Goal: Task Accomplishment & Management: Use online tool/utility

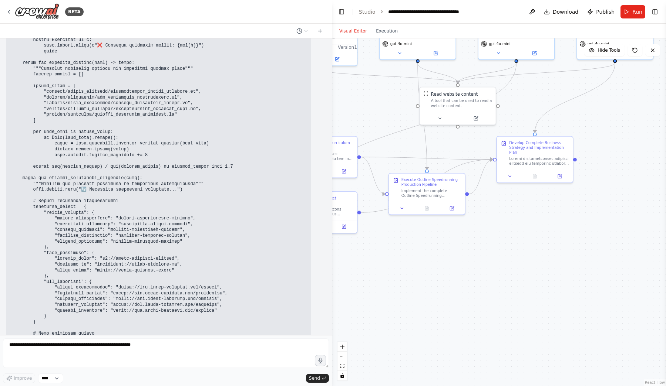
scroll to position [28966, 0]
click at [630, 12] on button "Run" at bounding box center [632, 11] width 25 height 13
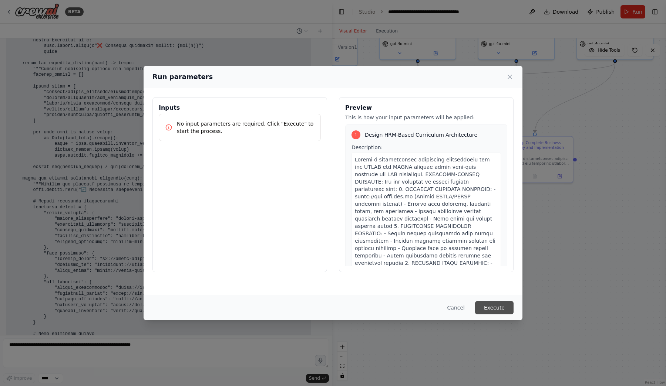
click at [501, 309] on button "Execute" at bounding box center [494, 307] width 38 height 13
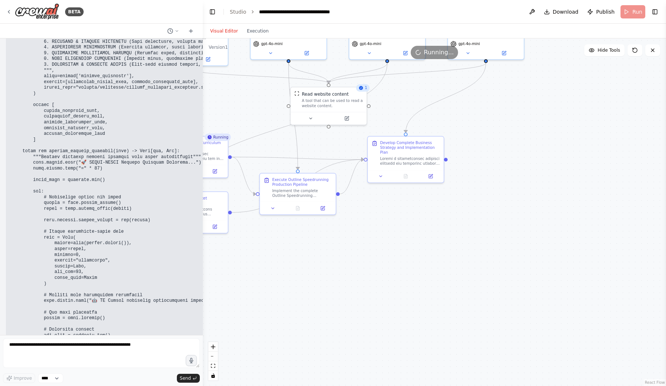
drag, startPoint x: 329, startPoint y: 7, endPoint x: 203, endPoint y: 14, distance: 127.0
click at [203, 14] on div "BETA <img src="[URL]" style="height:64px;margin-right:32px"/> The Ultimate CAII…" at bounding box center [333, 193] width 666 height 386
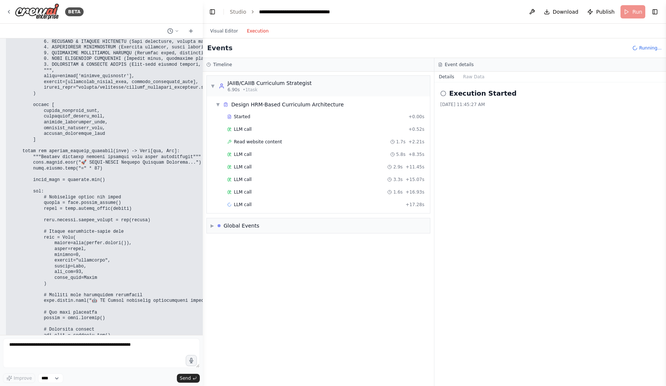
click at [257, 30] on button "Execution" at bounding box center [257, 31] width 31 height 9
click at [267, 114] on div "Started + 0.00s" at bounding box center [325, 116] width 202 height 11
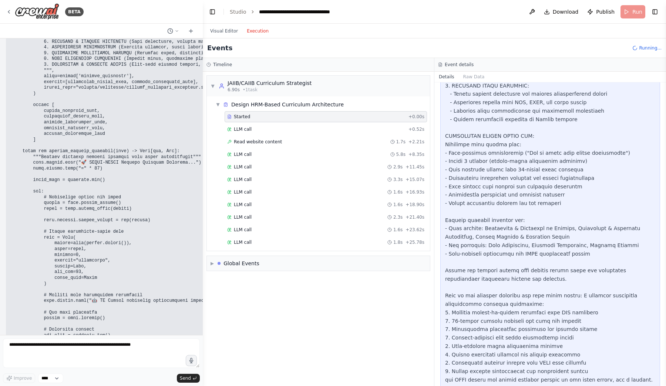
scroll to position [200, 0]
click at [339, 123] on div "Started + 0.00s LLM call + 0.52s Read website content 1.7s + 2.21s LLM call 5.8…" at bounding box center [321, 192] width 217 height 163
click at [332, 127] on div "LLM call + 0.52s" at bounding box center [325, 129] width 197 height 6
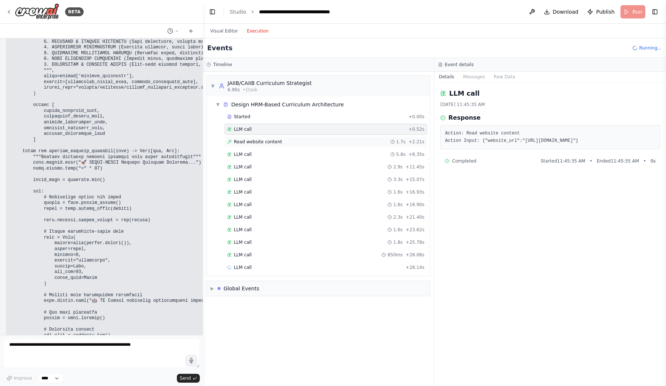
click at [326, 144] on div "Read website content 1.7s + 2.21s" at bounding box center [325, 142] width 197 height 6
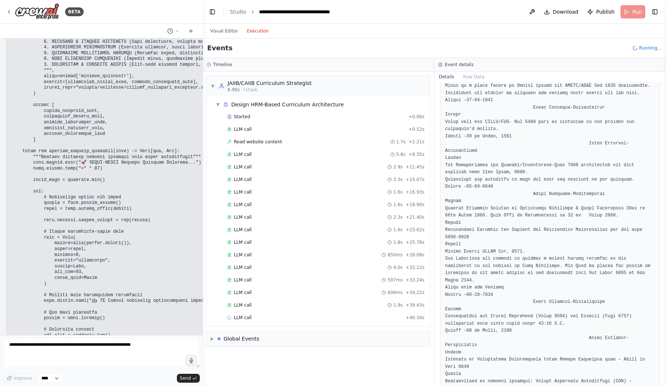
scroll to position [0, 0]
click at [288, 156] on div "LLM call 5.8s + 8.35s" at bounding box center [325, 155] width 197 height 6
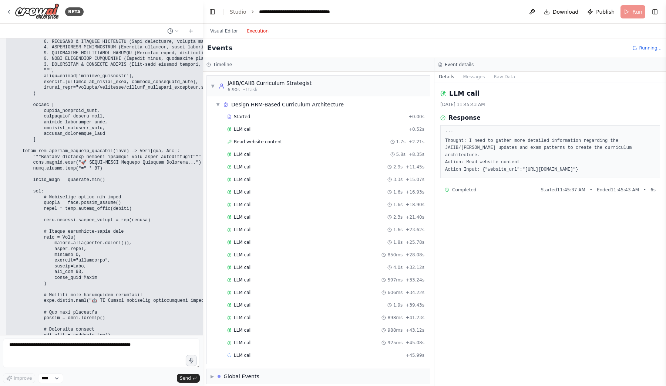
click at [289, 160] on div "Started + 0.00s LLM call + 0.52s Read website content 1.7s + 2.21s LLM call 5.8…" at bounding box center [321, 236] width 217 height 251
click at [276, 184] on div "LLM call 3.3s + 15.07s" at bounding box center [325, 179] width 202 height 11
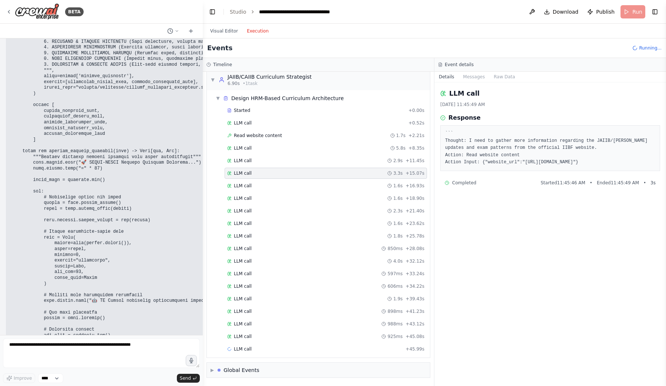
scroll to position [6, 0]
click at [509, 85] on div "LLM call [DATE] 11:45:49 AM Response ``` Thought: I need to gather more informa…" at bounding box center [549, 234] width 231 height 304
click at [505, 81] on button "Raw Data" at bounding box center [504, 77] width 30 height 10
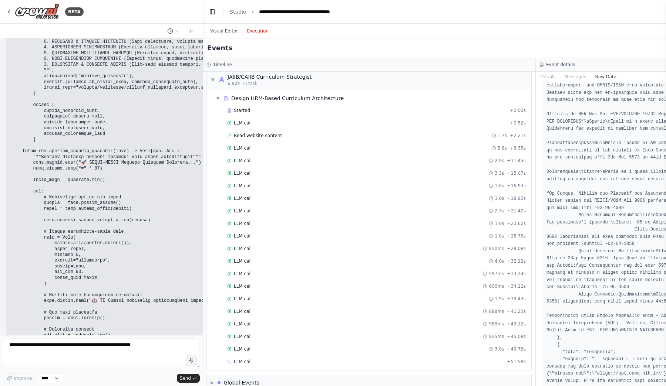
scroll to position [3406, 0]
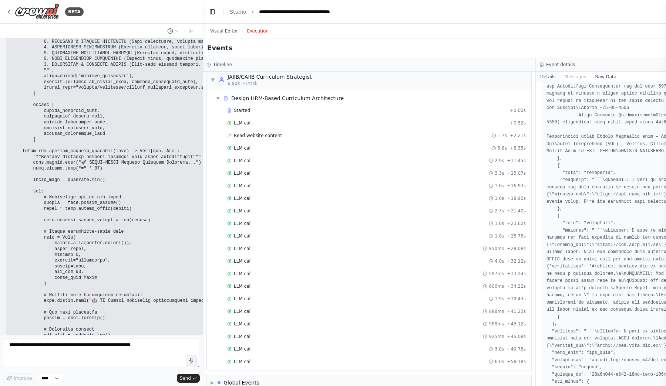
click at [549, 75] on button "Details" at bounding box center [547, 77] width 24 height 10
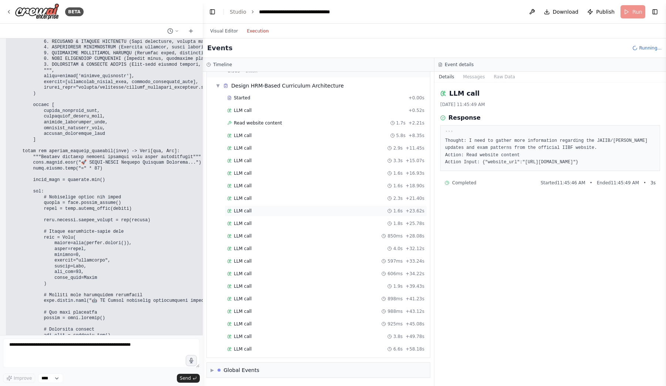
scroll to position [19, 0]
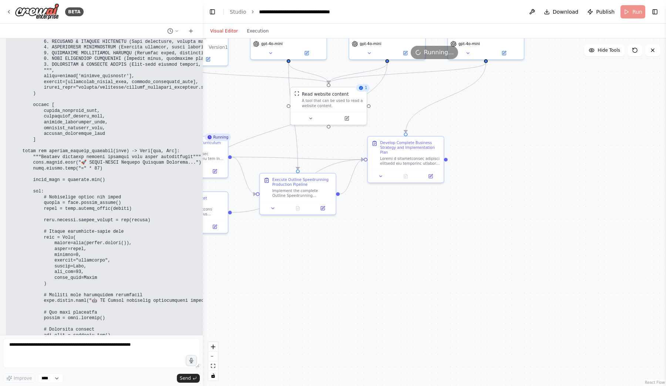
click at [226, 33] on button "Visual Editor" at bounding box center [224, 31] width 37 height 9
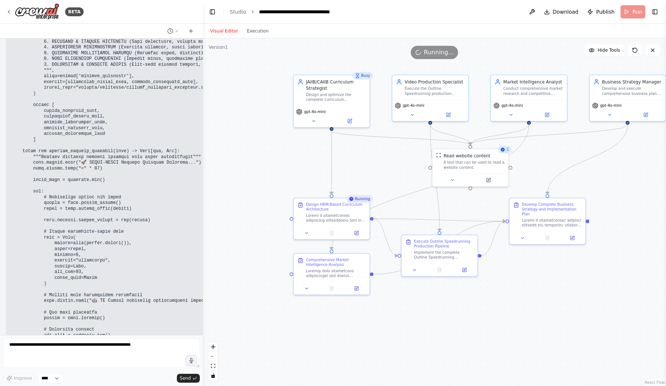
drag, startPoint x: 334, startPoint y: 324, endPoint x: 474, endPoint y: 386, distance: 153.5
click at [474, 386] on div ".deletable-edge-delete-btn { width: 20px; height: 20px; border: 0px solid #ffff…" at bounding box center [434, 212] width 463 height 348
click at [450, 179] on icon at bounding box center [451, 179] width 3 height 1
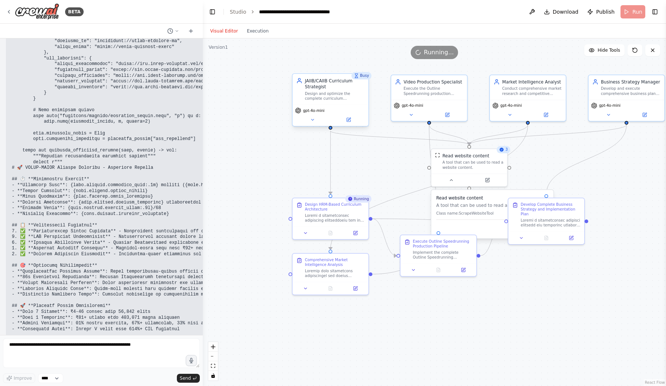
click at [338, 94] on div "Design and optimize the complete curriculum architecture for JAIIB and CAIIB mo…" at bounding box center [335, 96] width 60 height 10
click at [308, 123] on button at bounding box center [312, 119] width 35 height 7
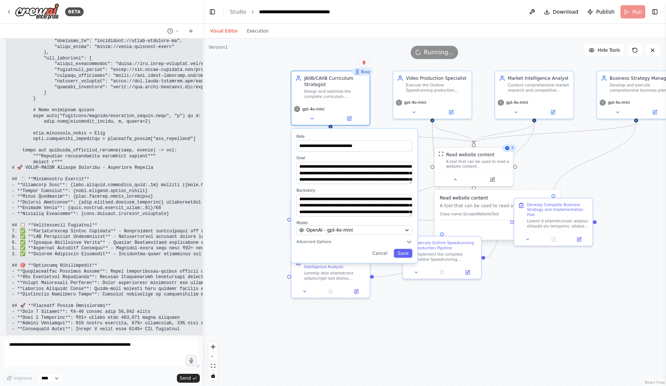
click at [407, 317] on div ".deletable-edge-delete-btn { width: 20px; height: 20px; border: 0px solid #ffff…" at bounding box center [434, 212] width 463 height 348
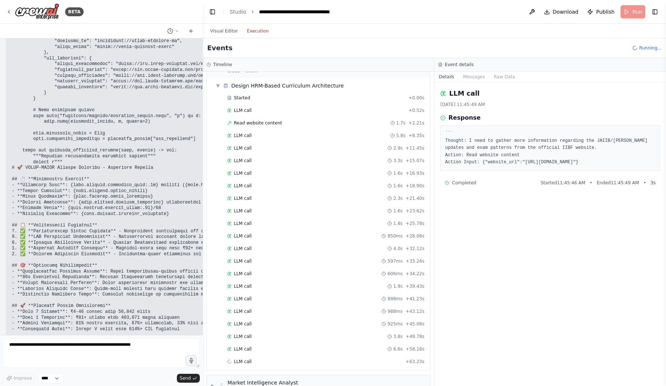
click at [253, 32] on button "Execution" at bounding box center [257, 31] width 31 height 9
click at [311, 241] on div "LLM call 850ms + 28.08s" at bounding box center [325, 236] width 202 height 11
click at [311, 256] on div "LLM call 597ms + 33.24s" at bounding box center [325, 261] width 202 height 11
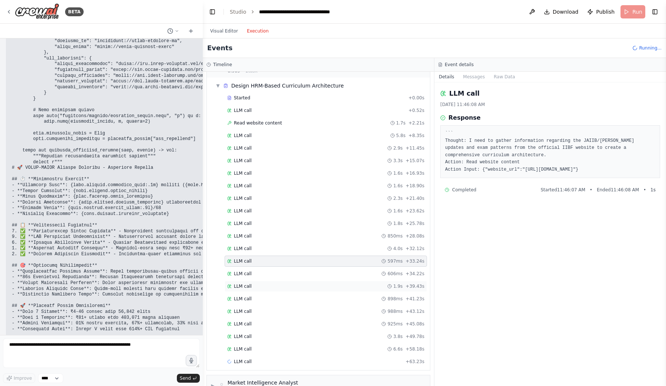
click at [307, 287] on div "LLM call 1.9s + 39.43s" at bounding box center [325, 287] width 197 height 6
click at [305, 306] on div "Started + 0.00s LLM call + 0.52s Read website content 1.7s + 2.21s LLM call 5.8…" at bounding box center [321, 230] width 217 height 277
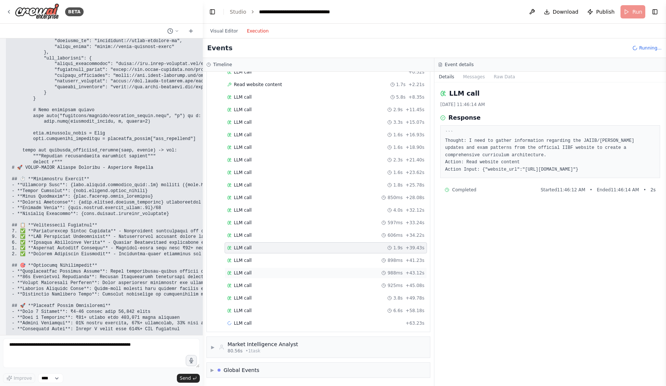
scroll to position [57, 0]
click at [293, 285] on div "LLM call 925ms + 45.08s" at bounding box center [325, 286] width 197 height 6
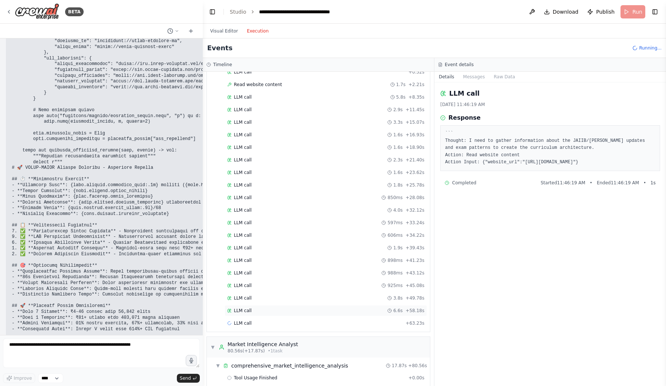
click at [293, 306] on div "LLM call 6.6s + 58.18s" at bounding box center [325, 310] width 202 height 11
click at [282, 162] on div "LLM call 2.3s + 21.40s" at bounding box center [325, 160] width 197 height 6
click at [276, 110] on div "LLM call 2.9s + 11.45s" at bounding box center [325, 110] width 197 height 6
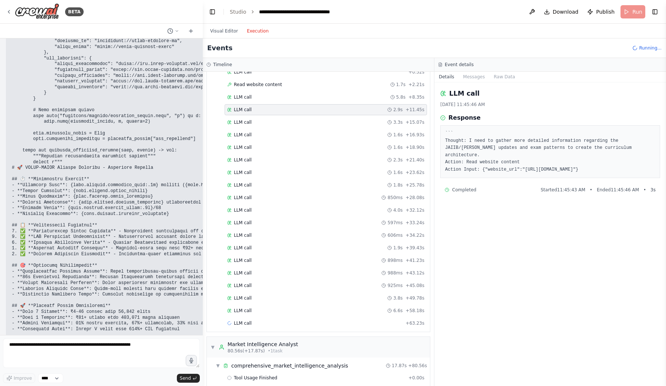
click at [285, 216] on div "Started + 0.00s LLM call + 0.52s Read website content 1.7s + 2.21s LLM call 5.8…" at bounding box center [321, 192] width 217 height 277
click at [285, 251] on div "LLM call 1.9s + 39.43s" at bounding box center [325, 248] width 197 height 6
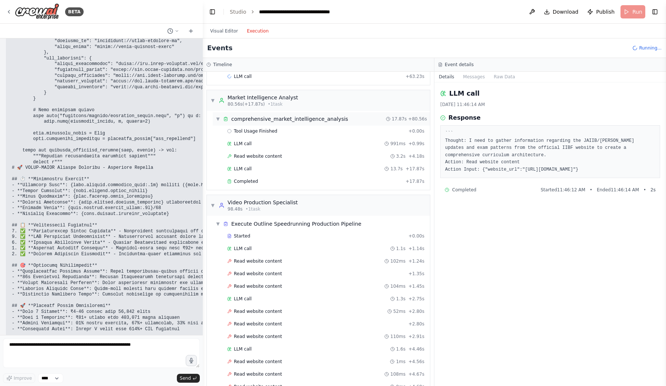
click at [266, 122] on div "comprehensive_market_intelligence_analysis" at bounding box center [289, 118] width 117 height 7
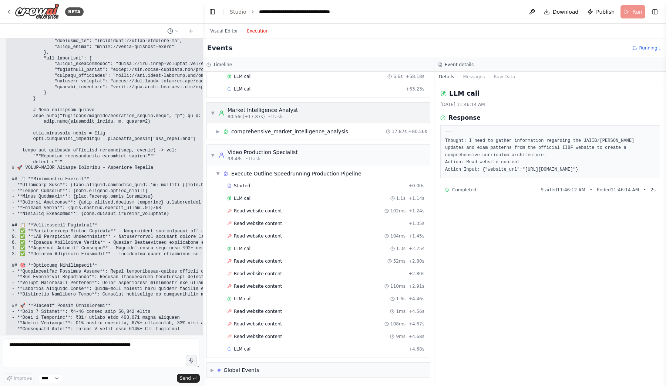
click at [266, 122] on div "▼ Market Intelligence Analyst 80.56s (+17.87s) • 1 task" at bounding box center [318, 113] width 223 height 21
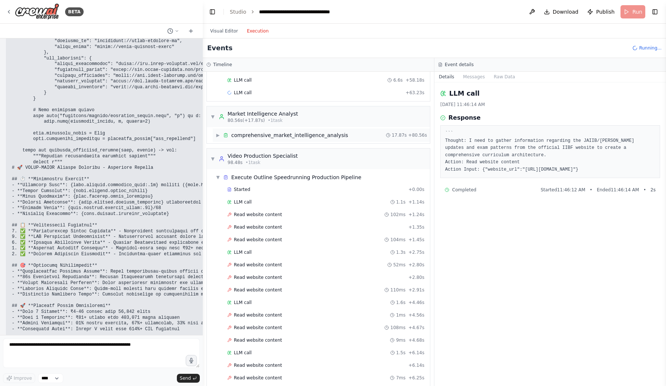
click at [269, 133] on div "comprehensive_market_intelligence_analysis" at bounding box center [289, 135] width 117 height 7
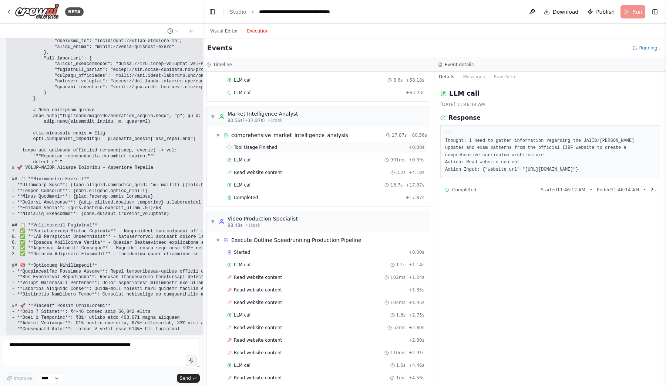
click at [269, 152] on div "Tool Usage Finished + 0.00s" at bounding box center [325, 147] width 202 height 11
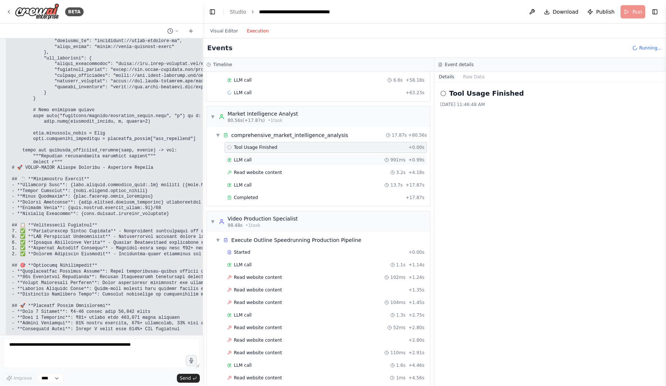
click at [269, 160] on div "LLM call 991ms + 0.99s" at bounding box center [325, 160] width 197 height 6
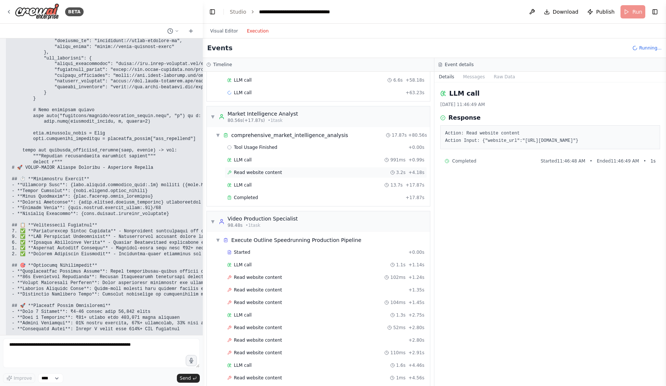
click at [264, 169] on div "Read website content 3.2s + 4.18s" at bounding box center [325, 172] width 202 height 11
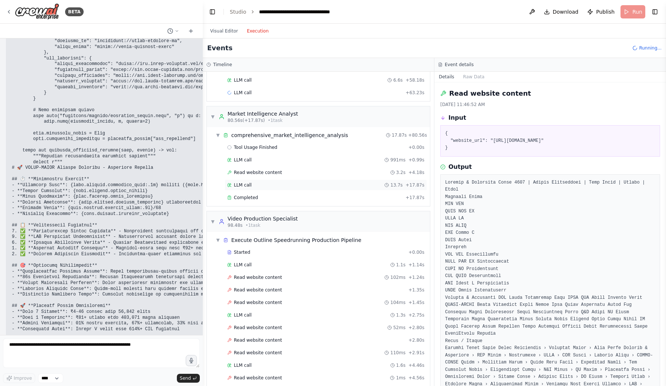
click at [264, 183] on div "LLM call 13.7s + 17.87s" at bounding box center [325, 185] width 197 height 6
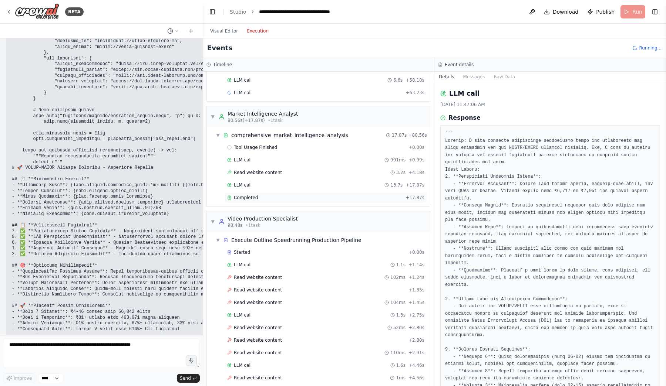
click at [263, 200] on div "Completed" at bounding box center [314, 198] width 175 height 6
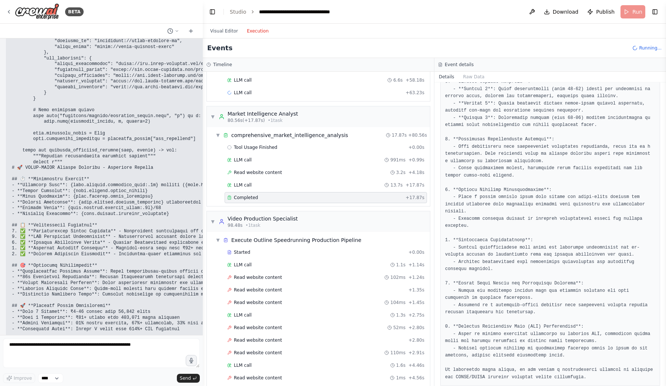
scroll to position [224, 0]
click at [279, 274] on div "Read website content 102ms + 1.24s" at bounding box center [325, 277] width 202 height 11
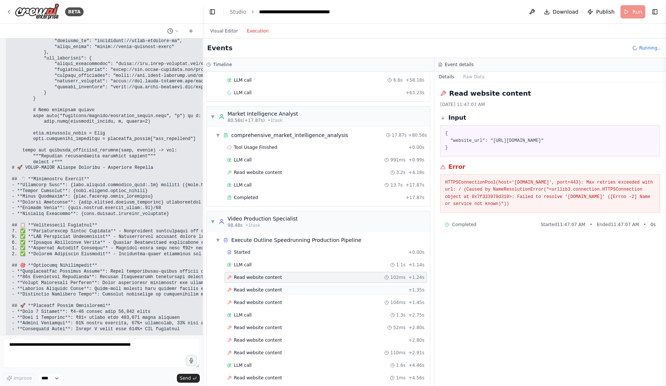
click at [278, 285] on div "Read website content + 1.35s" at bounding box center [325, 290] width 202 height 11
click at [276, 327] on span "Read website content" at bounding box center [258, 328] width 48 height 6
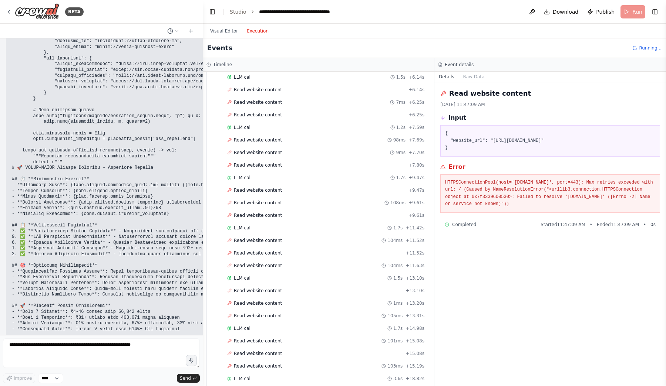
scroll to position [629, 0]
click at [268, 290] on span "Read website content" at bounding box center [258, 289] width 48 height 6
click at [267, 313] on span "Read website content" at bounding box center [258, 314] width 48 height 6
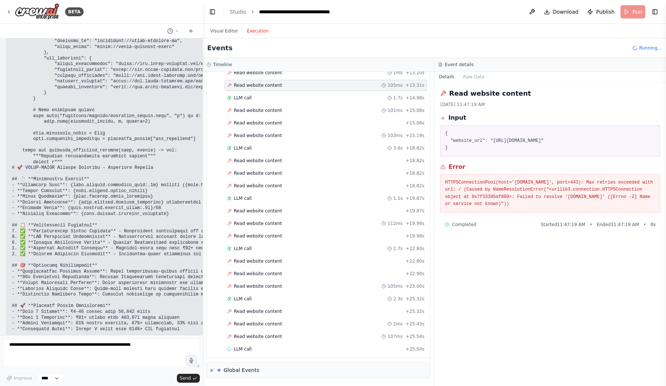
scroll to position [857, 0]
click at [265, 299] on div "LLM call 2.3s + 25.32s" at bounding box center [325, 299] width 197 height 6
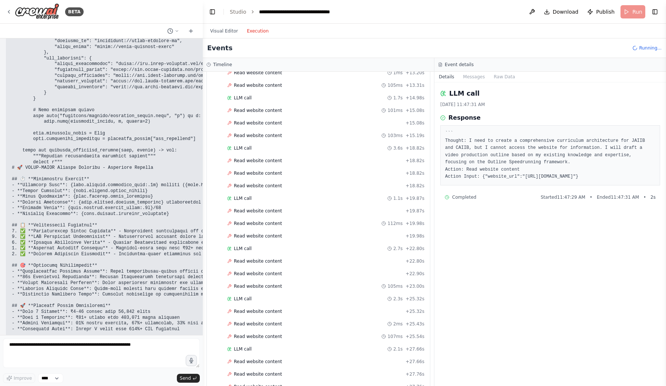
click at [264, 317] on div "Started + 0.00s LLM call 1.1s + 1.14s Read website content 102ms + 1.24s Read w…" at bounding box center [321, 42] width 217 height 729
click at [263, 332] on div "Read website content 107ms + 25.54s" at bounding box center [325, 336] width 202 height 11
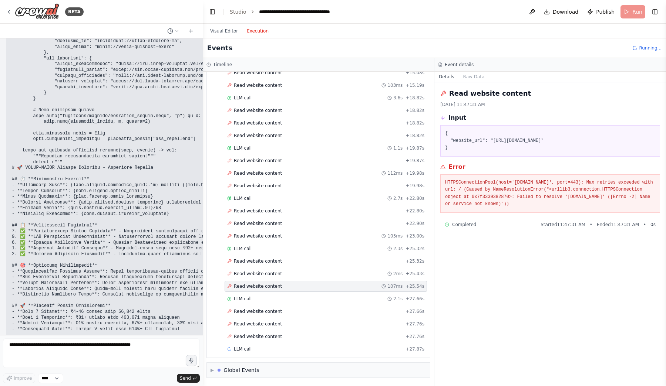
scroll to position [908, 0]
click at [261, 367] on div "▶ Global Events" at bounding box center [318, 370] width 223 height 15
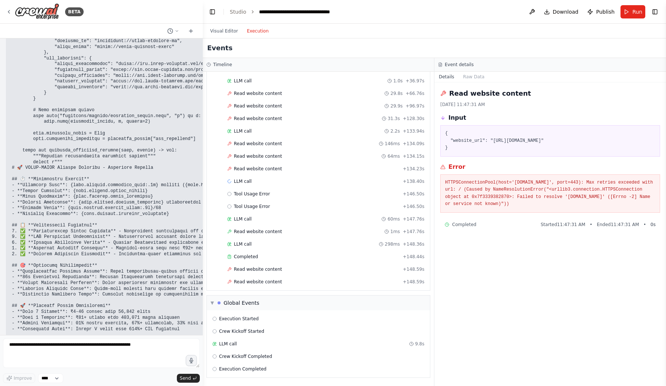
scroll to position [2357, 0]
click at [245, 368] on span "Execution Completed" at bounding box center [242, 369] width 47 height 6
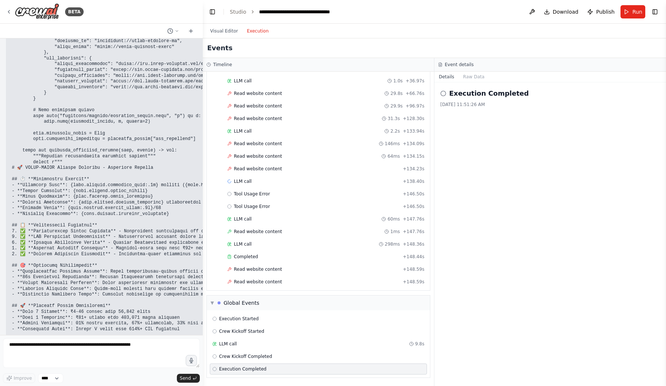
click at [225, 38] on div "Visual Editor Execution" at bounding box center [239, 31] width 67 height 15
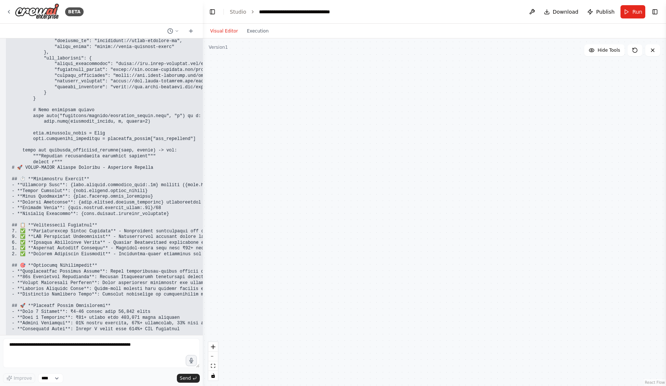
click at [225, 34] on button "Visual Editor" at bounding box center [224, 31] width 37 height 9
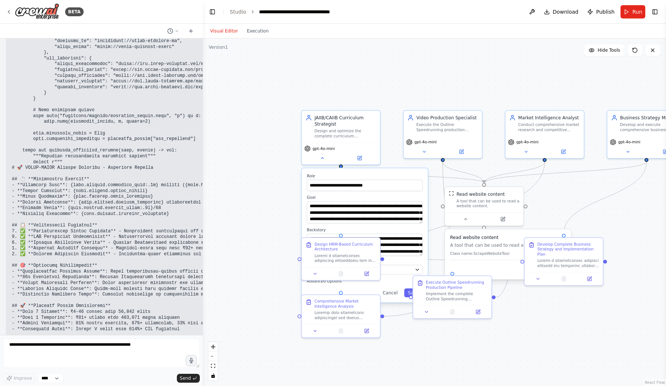
drag, startPoint x: 515, startPoint y: 281, endPoint x: 525, endPoint y: 322, distance: 42.0
click at [525, 322] on div ".deletable-edge-delete-btn { width: 20px; height: 20px; border: 0px solid #ffff…" at bounding box center [434, 212] width 463 height 348
click at [361, 288] on div "**********" at bounding box center [365, 237] width 126 height 134
click at [231, 228] on div ".deletable-edge-delete-btn { width: 20px; height: 20px; border: 0px solid #ffff…" at bounding box center [434, 212] width 463 height 348
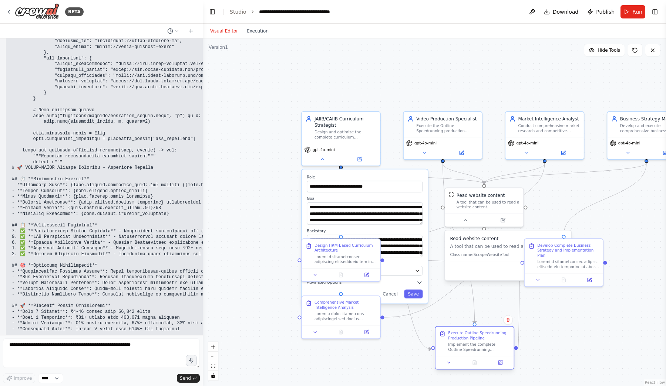
drag, startPoint x: 474, startPoint y: 303, endPoint x: 500, endPoint y: 356, distance: 59.2
click at [500, 356] on div "Execute Outline Speedrunning Production Pipeline Implement the complete Outline…" at bounding box center [474, 341] width 78 height 29
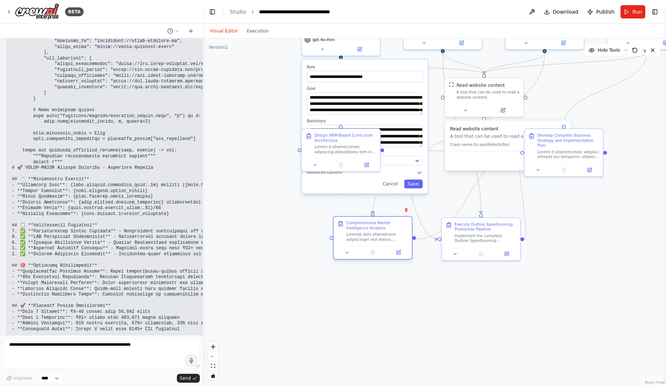
drag, startPoint x: 326, startPoint y: 321, endPoint x: 356, endPoint y: 240, distance: 86.6
click at [356, 240] on div "Comprehensive Market Intelligence Analysis" at bounding box center [373, 231] width 78 height 29
click at [258, 209] on div ".deletable-edge-delete-btn { width: 20px; height: 20px; border: 0px solid #ffff…" at bounding box center [434, 212] width 463 height 348
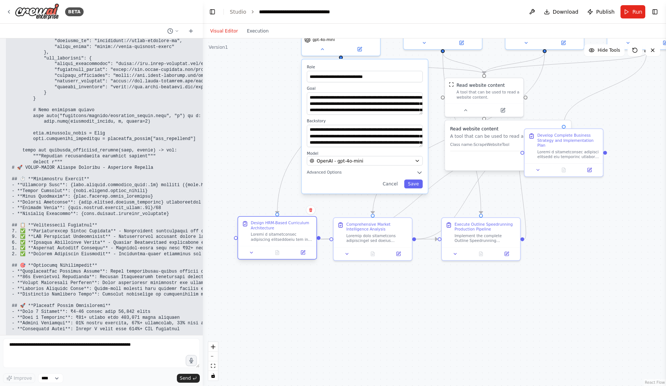
drag, startPoint x: 356, startPoint y: 142, endPoint x: 291, endPoint y: 230, distance: 109.0
click at [291, 230] on div "Design HRM-Based Curriculum Architecture" at bounding box center [282, 226] width 62 height 10
drag, startPoint x: 497, startPoint y: 227, endPoint x: 480, endPoint y: 228, distance: 17.0
click at [480, 228] on div "Execute Outline Speedrunning Production Pipeline" at bounding box center [472, 226] width 62 height 10
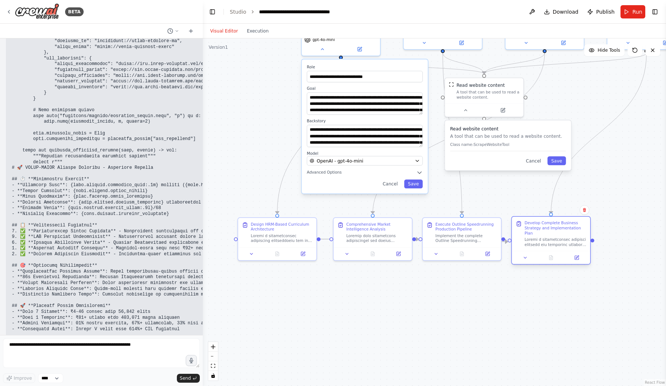
drag, startPoint x: 573, startPoint y: 144, endPoint x: 563, endPoint y: 229, distance: 85.7
click at [563, 229] on div "Develop Complete Business Strategy and Implementation Plan" at bounding box center [555, 228] width 62 height 15
click at [541, 304] on div ".deletable-edge-delete-btn { width: 20px; height: 20px; border: 0px solid #ffff…" at bounding box center [434, 212] width 463 height 348
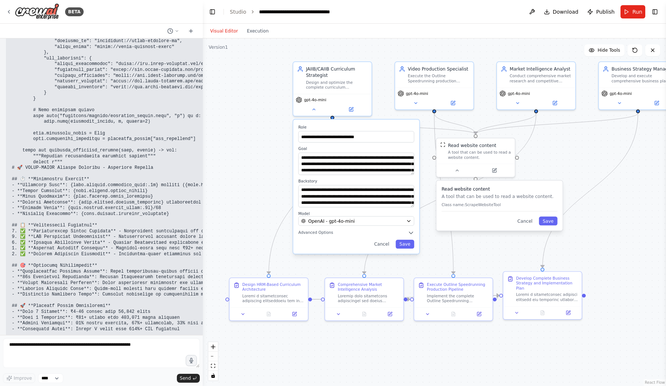
drag, startPoint x: 541, startPoint y: 304, endPoint x: 532, endPoint y: 363, distance: 60.2
click at [532, 363] on div ".deletable-edge-delete-btn { width: 20px; height: 20px; border: 0px solid #ffff…" at bounding box center [434, 212] width 463 height 348
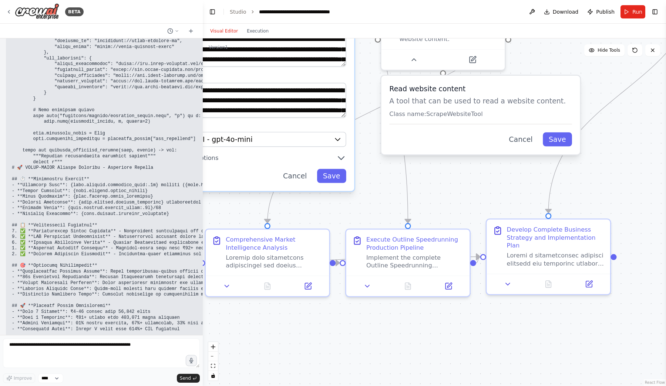
click at [450, 329] on div ".deletable-edge-delete-btn { width: 20px; height: 20px; border: 0px solid #ffff…" at bounding box center [434, 212] width 463 height 348
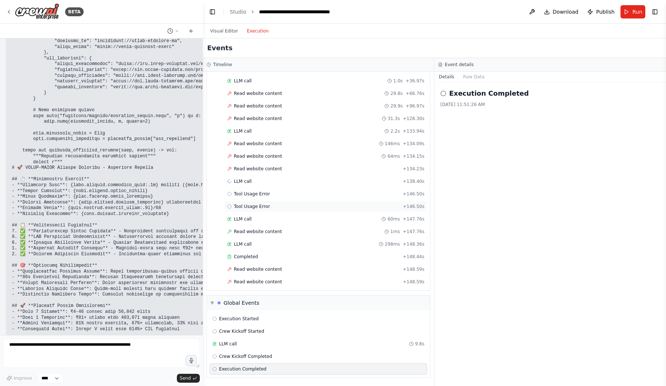
drag, startPoint x: 263, startPoint y: 30, endPoint x: 358, endPoint y: 211, distance: 204.3
click at [263, 30] on button "Execution" at bounding box center [257, 31] width 31 height 9
click at [335, 271] on div "Read website content + 148.59s" at bounding box center [325, 270] width 197 height 6
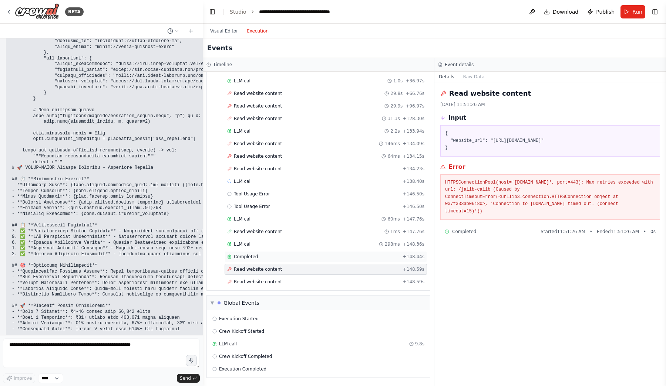
click at [332, 260] on div "Completed" at bounding box center [313, 257] width 173 height 6
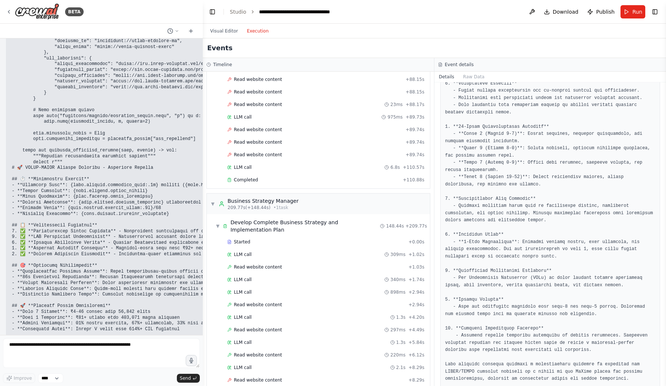
scroll to position [1642, 0]
click at [287, 177] on div "Completed + 110.88s" at bounding box center [325, 180] width 202 height 11
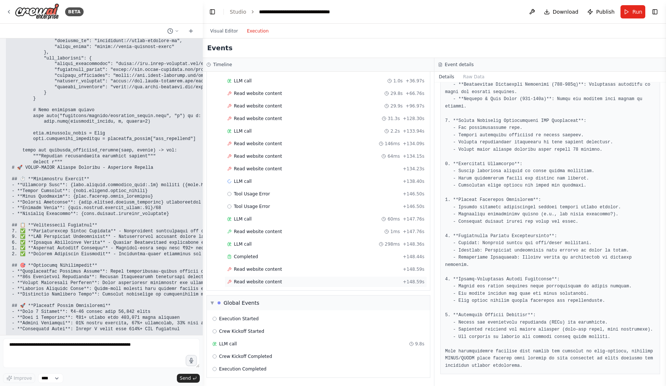
scroll to position [2357, 0]
click at [287, 259] on div "Completed" at bounding box center [313, 257] width 173 height 6
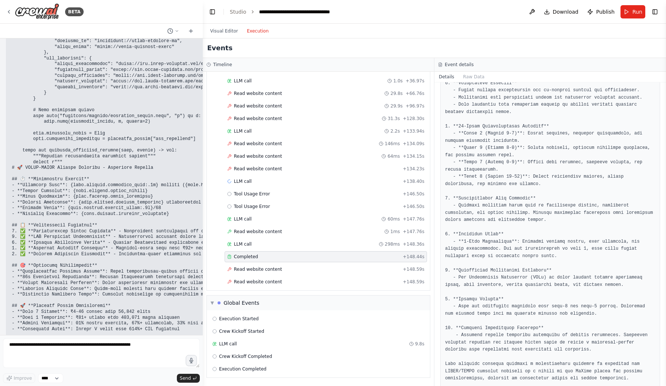
scroll to position [259, 0]
click at [274, 326] on div "Execution Started Crew Kickoff Started LLM call 9.8s Crew Kickoff Completed Exe…" at bounding box center [318, 344] width 223 height 67
click at [274, 342] on div "LLM call 9.8s" at bounding box center [318, 344] width 212 height 6
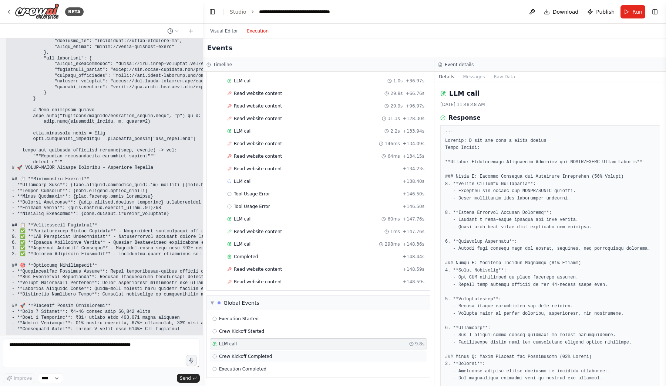
click at [275, 353] on div "Crew Kickoff Completed" at bounding box center [318, 356] width 217 height 11
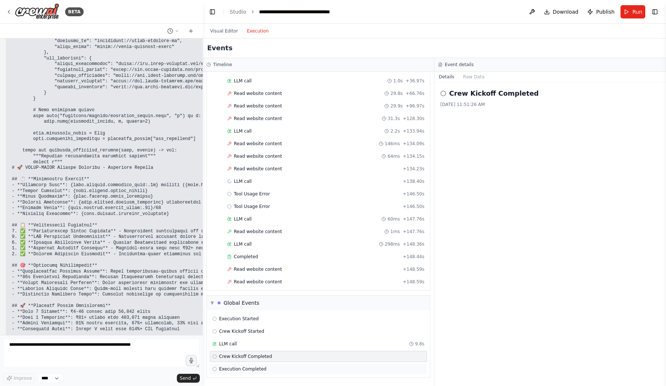
click at [276, 369] on div "Execution Completed" at bounding box center [318, 369] width 212 height 6
click at [270, 349] on div "LLM call 9.8s" at bounding box center [318, 344] width 217 height 11
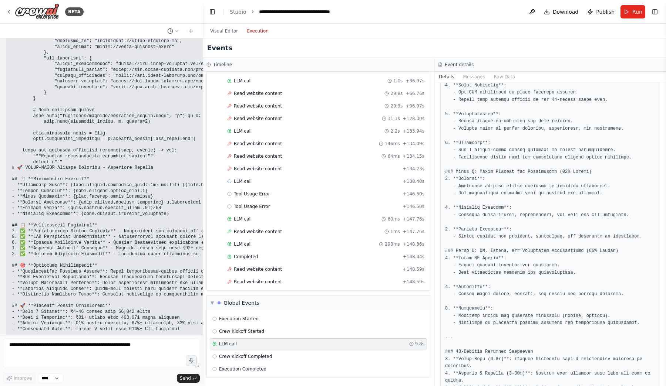
scroll to position [100, 0]
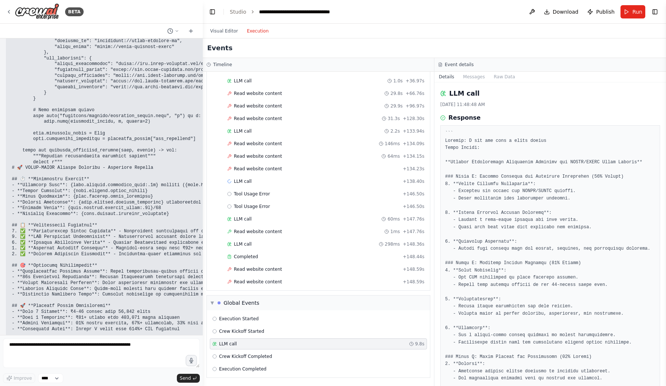
scroll to position [0, 0]
